Goal: Understand process/instructions

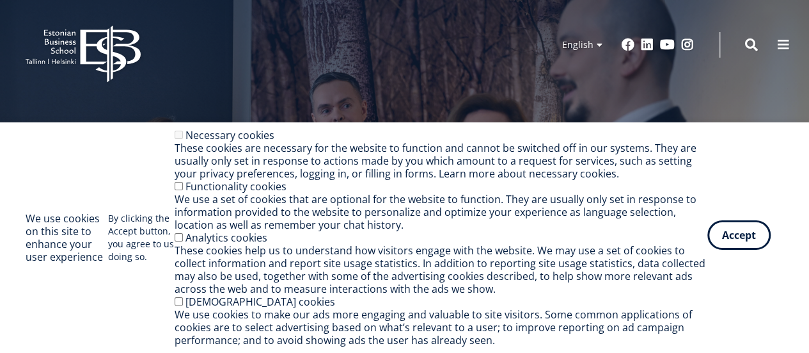
click at [741, 243] on button "Accept" at bounding box center [739, 234] width 63 height 29
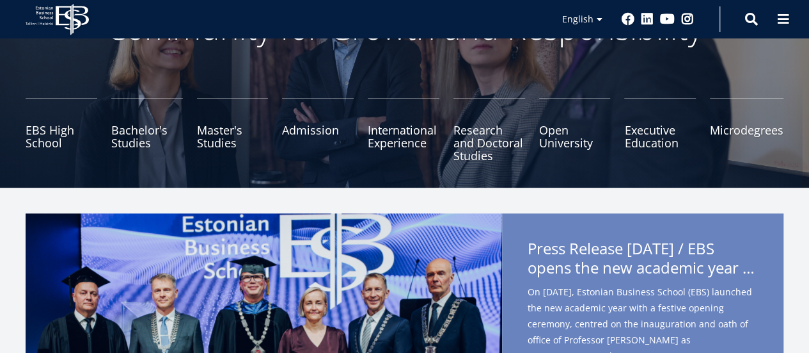
scroll to position [128, 0]
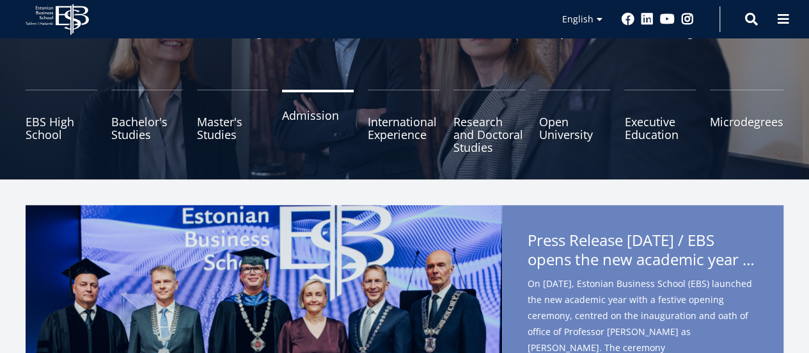
click at [315, 123] on link "Admission" at bounding box center [318, 122] width 72 height 64
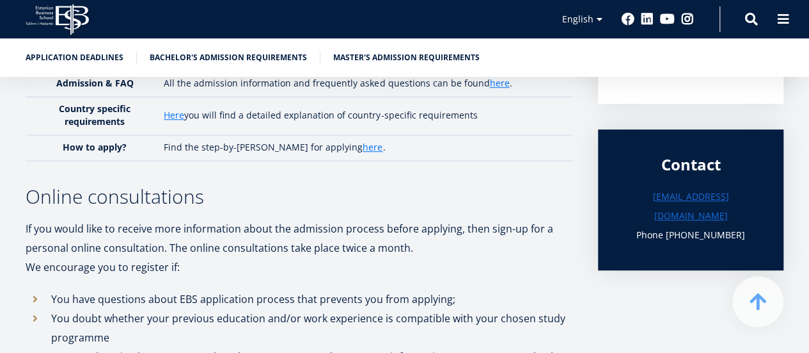
scroll to position [384, 0]
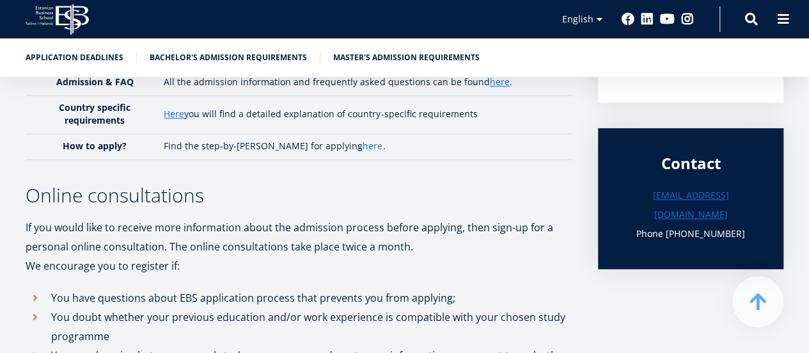
click at [363, 147] on link "here" at bounding box center [373, 145] width 20 height 13
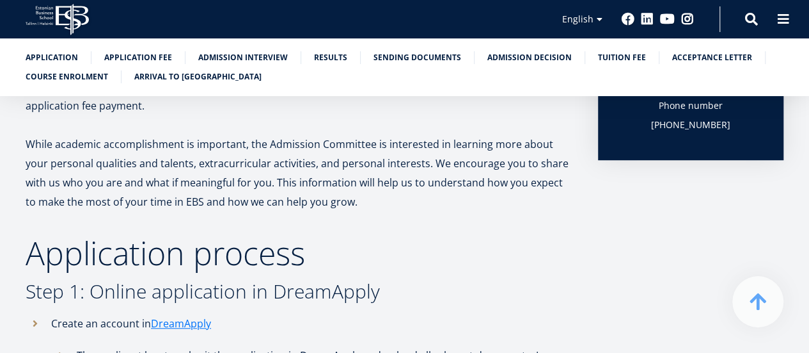
scroll to position [512, 0]
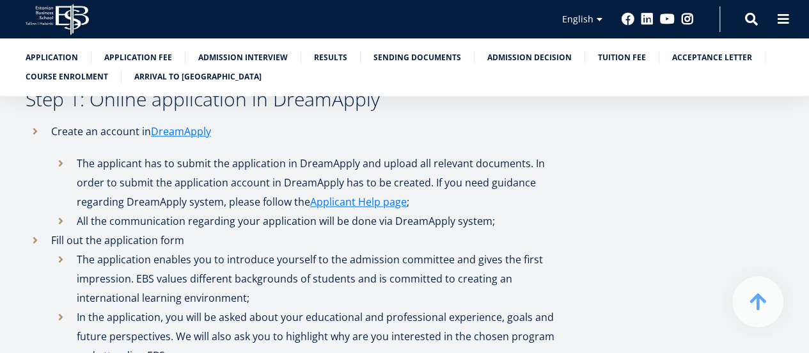
drag, startPoint x: 184, startPoint y: 131, endPoint x: 251, endPoint y: 128, distance: 66.6
click at [184, 131] on link "DreamApply" at bounding box center [181, 131] width 60 height 19
